Goal: Find contact information: Find contact information

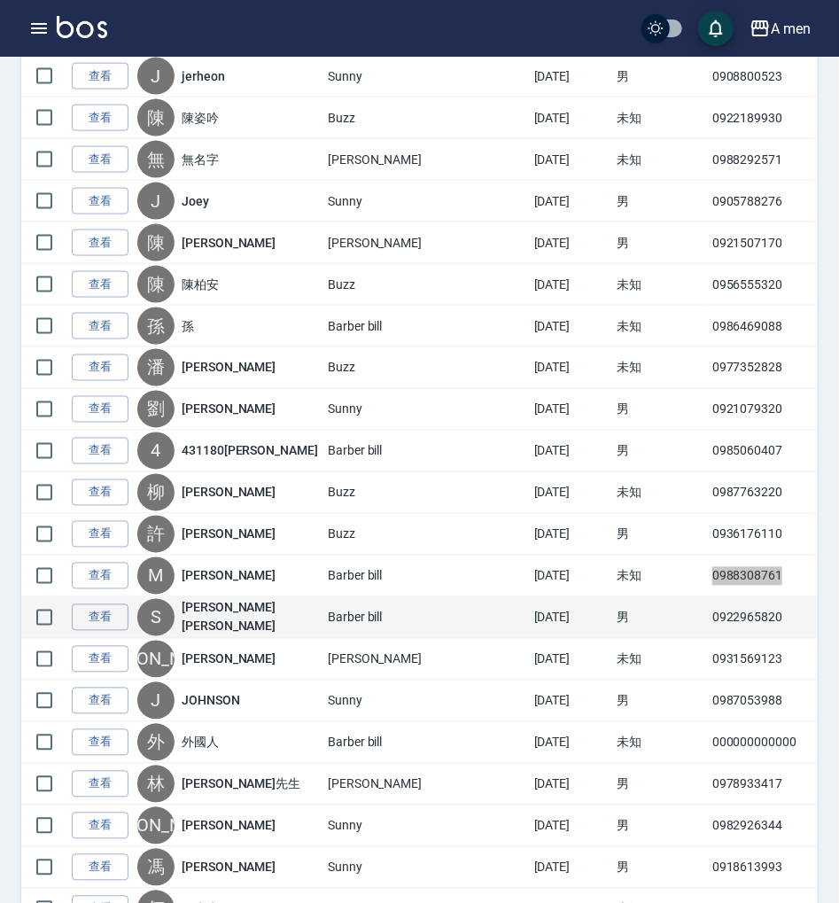
scroll to position [3425, 0]
click at [708, 597] on td "0922965820" at bounding box center [768, 618] width 121 height 42
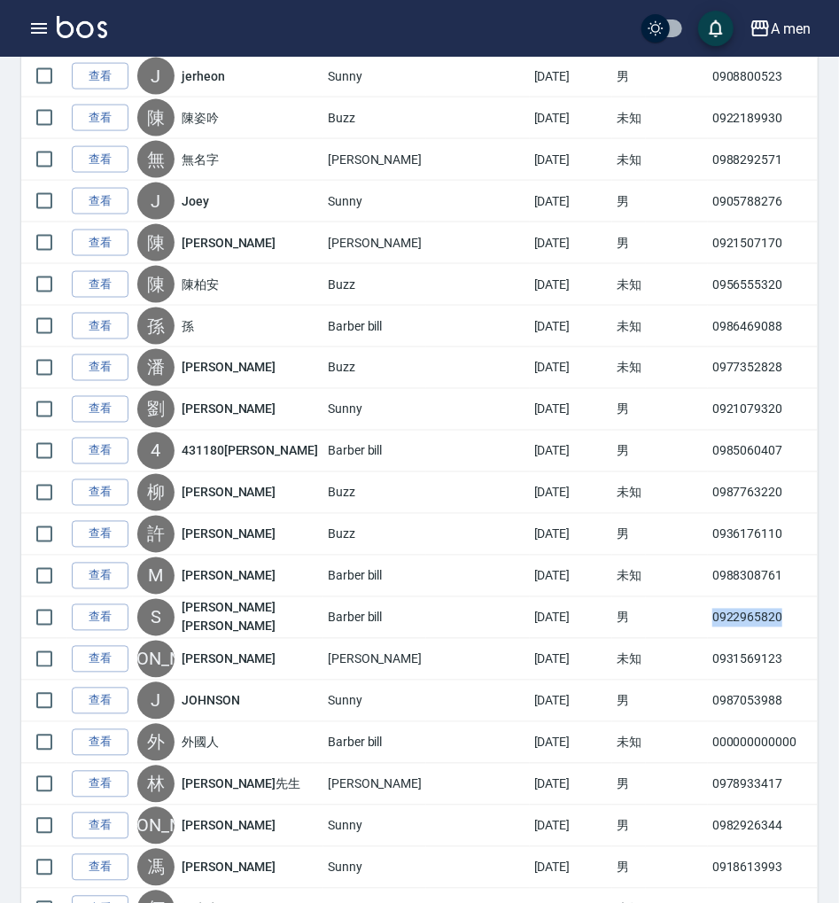
copy td "0922965820"
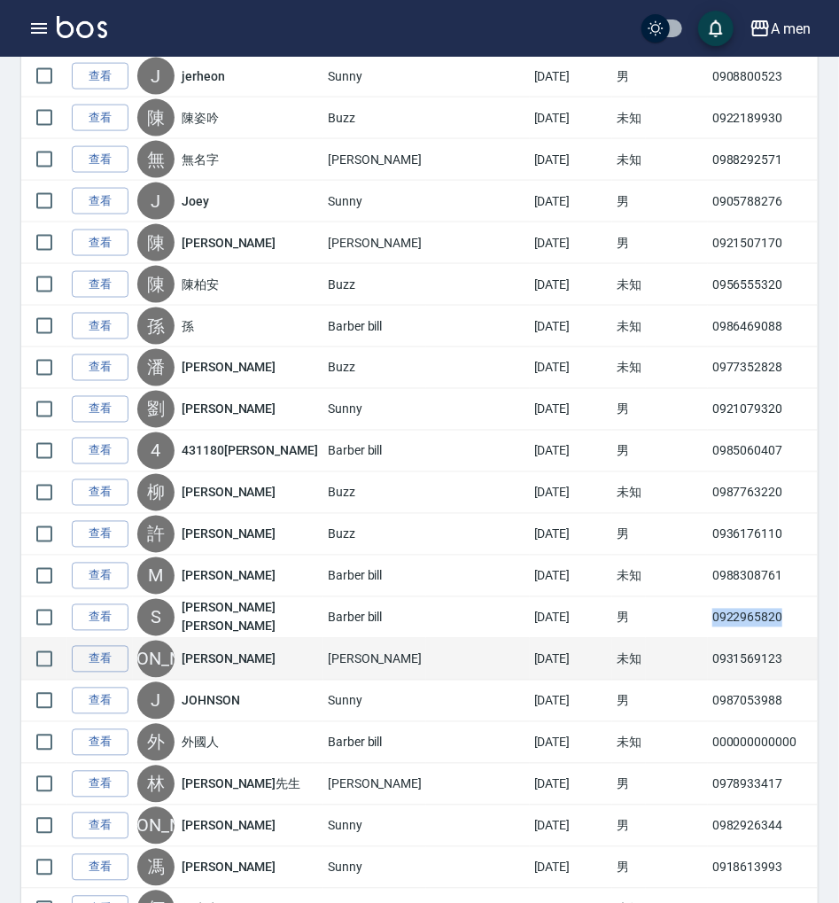
click at [708, 639] on td "0931569123" at bounding box center [768, 660] width 121 height 42
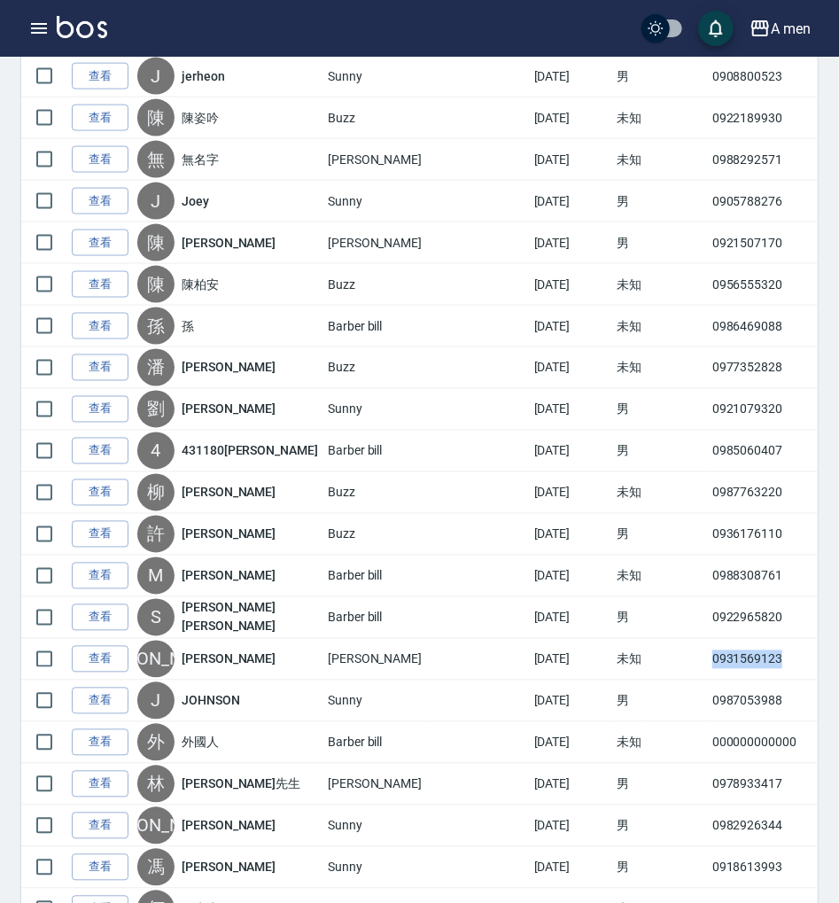
copy td "0931569123"
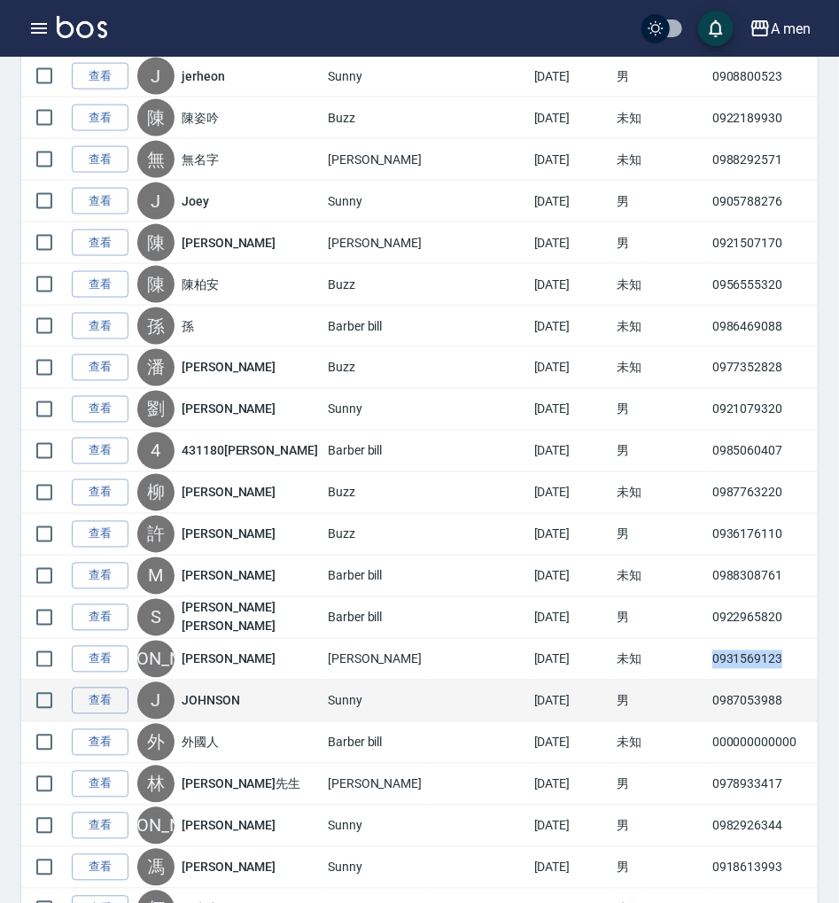
click at [708, 680] on td "0987053988" at bounding box center [768, 701] width 121 height 42
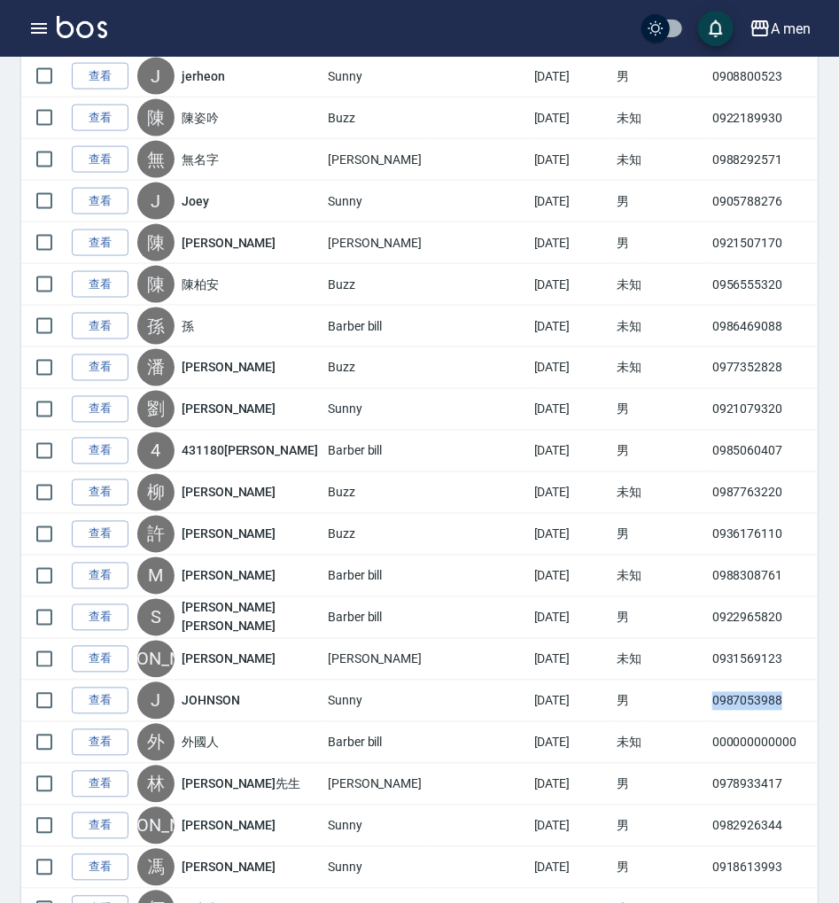
copy td "0987053988"
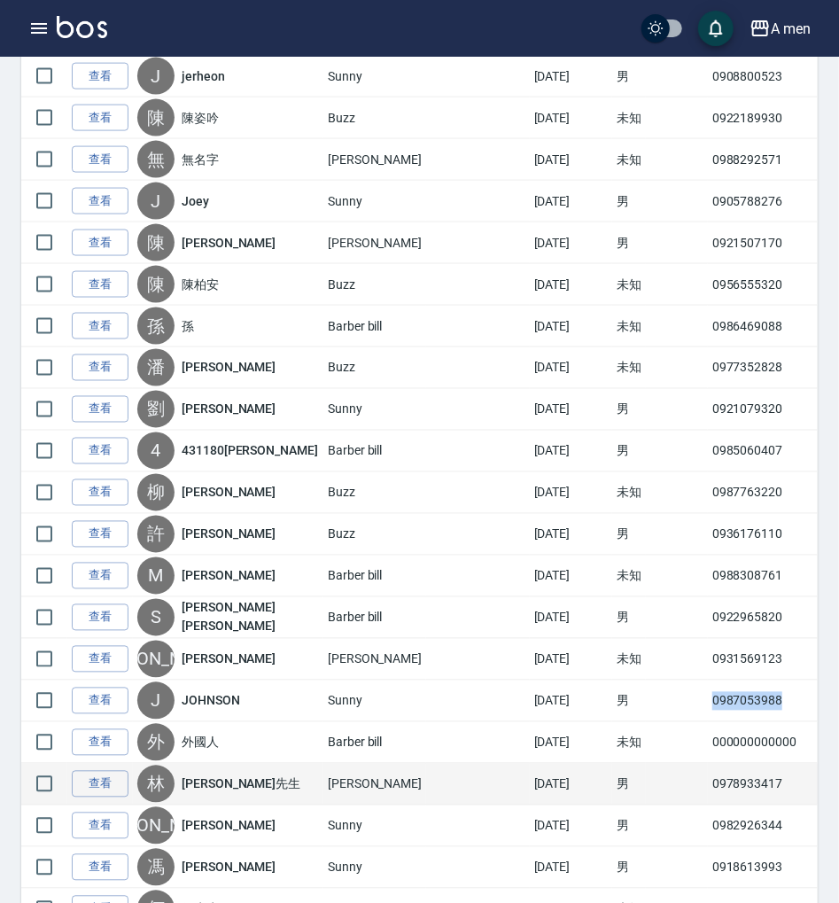
click at [708, 764] on td "0978933417" at bounding box center [768, 785] width 121 height 42
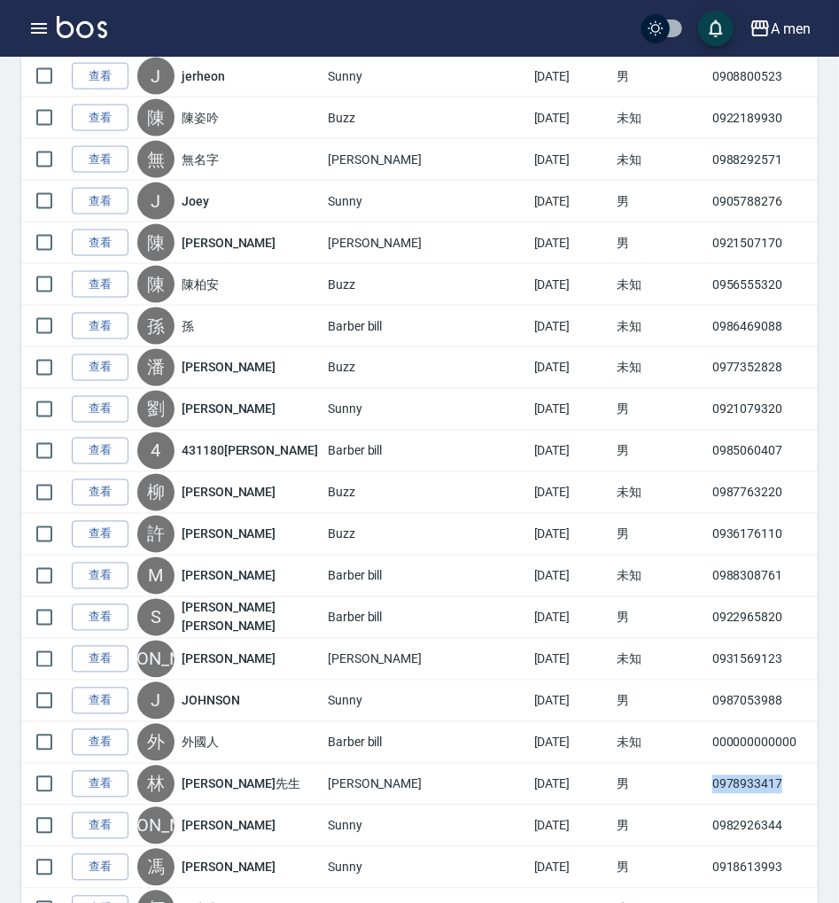
copy td "0978933417"
